Goal: Check status: Check status

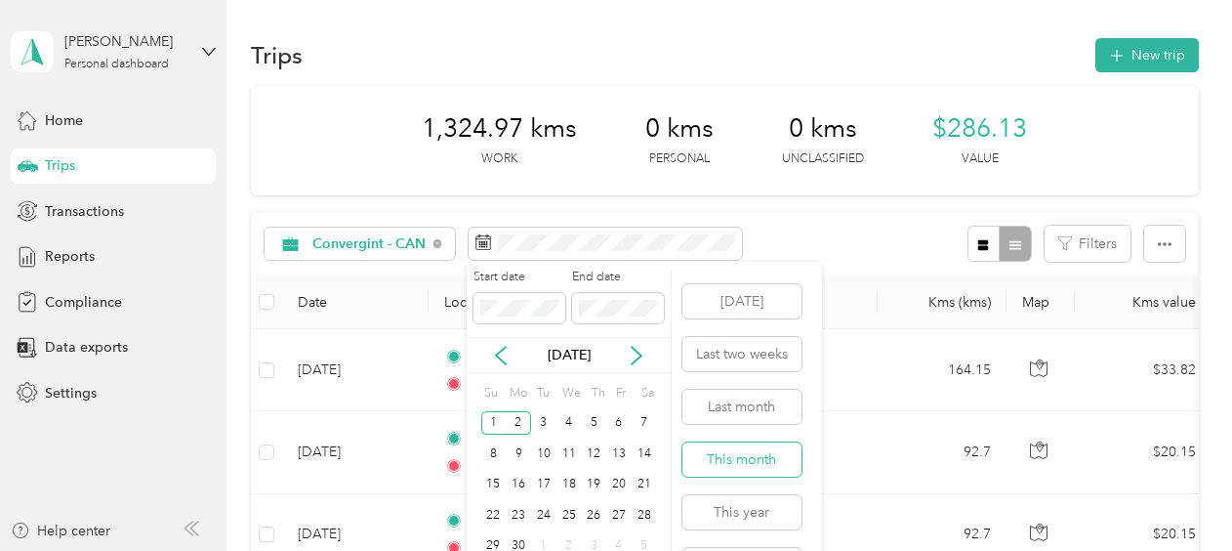
click at [744, 455] on button "This month" at bounding box center [742, 459] width 119 height 34
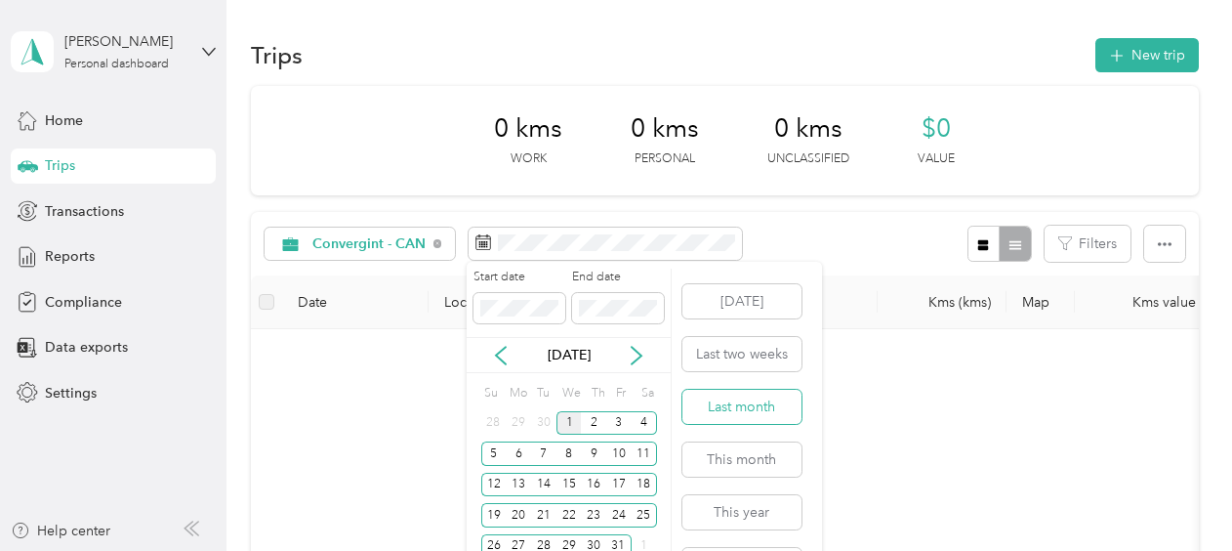
click at [746, 408] on button "Last month" at bounding box center [742, 407] width 119 height 34
